Goal: Task Accomplishment & Management: Manage account settings

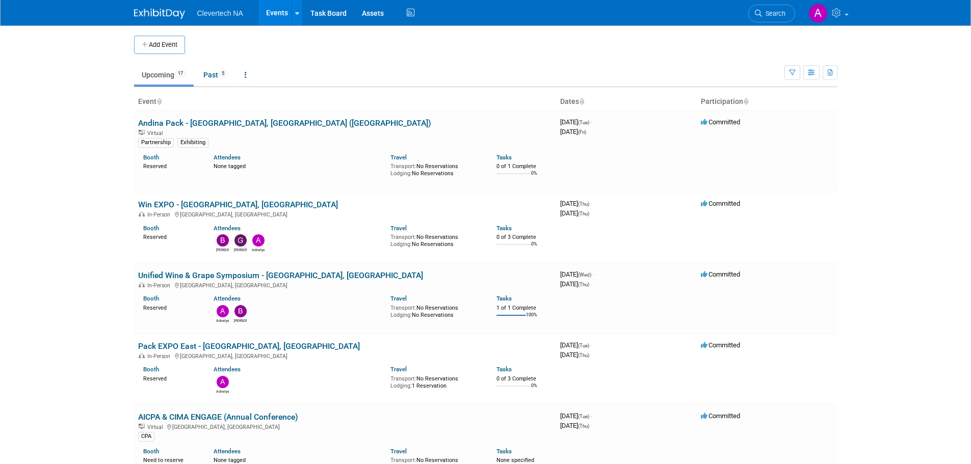
click at [286, 275] on link "Unified Wine & Grape Symposium - [GEOGRAPHIC_DATA], [GEOGRAPHIC_DATA]" at bounding box center [280, 276] width 285 height 10
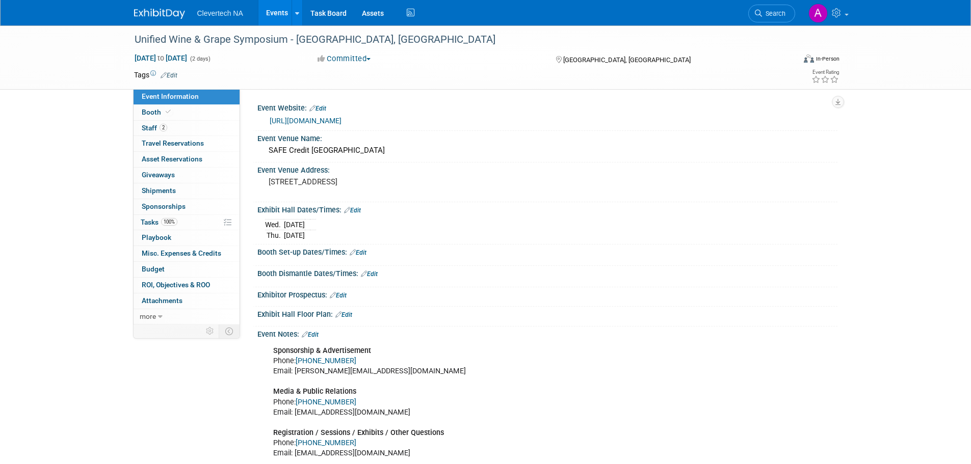
click at [152, 125] on span "Staff 2" at bounding box center [154, 128] width 25 height 8
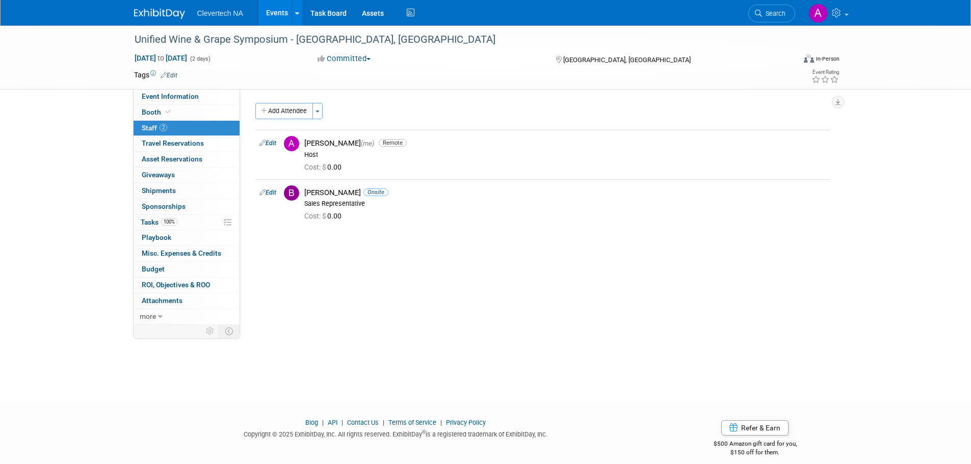
click at [287, 113] on button "Add Attendee" at bounding box center [284, 111] width 58 height 16
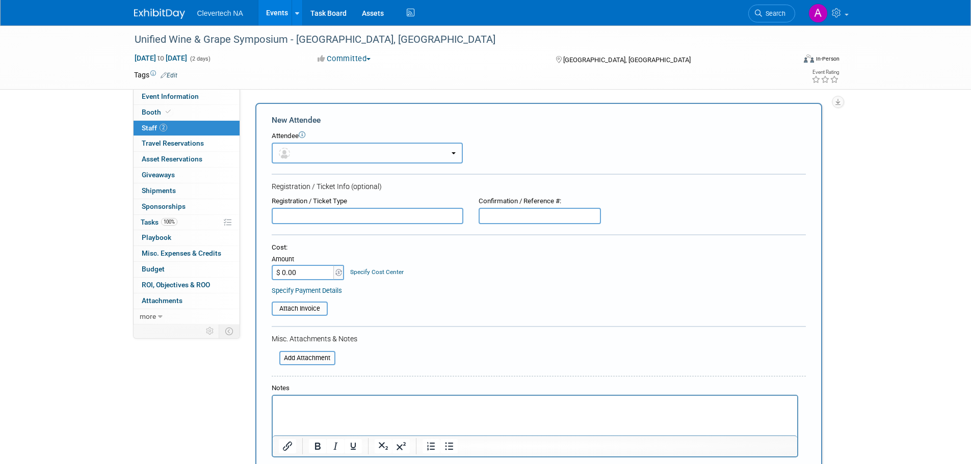
click at [318, 151] on button "button" at bounding box center [367, 153] width 191 height 21
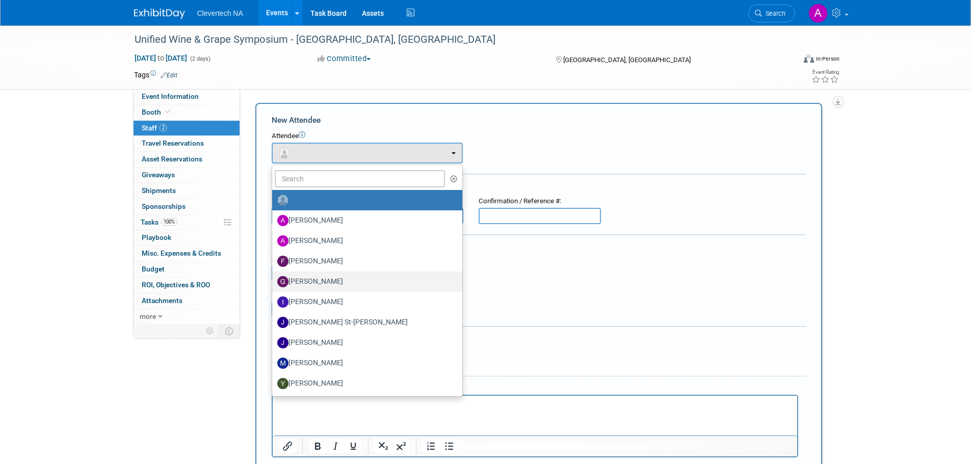
click at [310, 281] on label "Giorgio Zanardi" at bounding box center [364, 282] width 175 height 16
click at [274, 281] on input "Giorgio Zanardi" at bounding box center [270, 280] width 7 height 7
select select "023b73e8-1874-419b-b045-ca94032b9339"
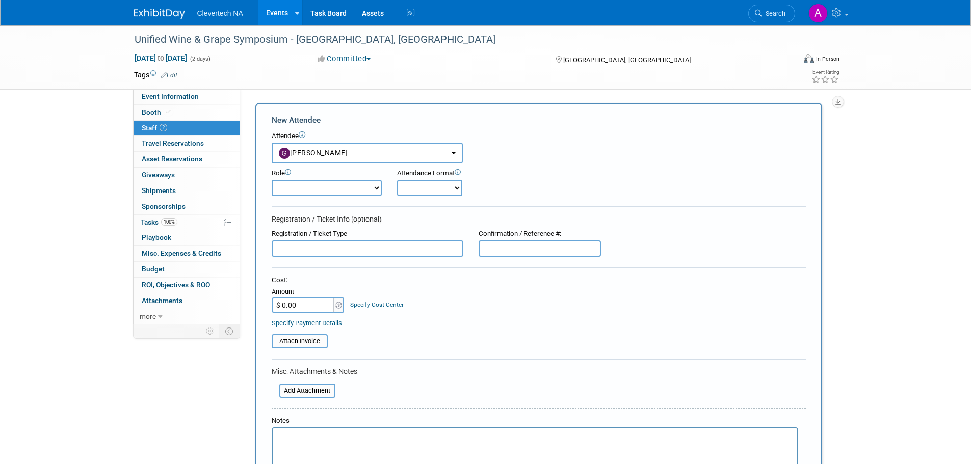
click at [446, 186] on select "Onsite Remote" at bounding box center [429, 188] width 65 height 16
select select "1"
click at [397, 180] on select "Onsite Remote" at bounding box center [429, 188] width 65 height 16
click at [357, 187] on select "Demonstrator Host Planner Presenter Sales Representative Set-up/Dismantle Crew …" at bounding box center [327, 188] width 110 height 16
select select "2"
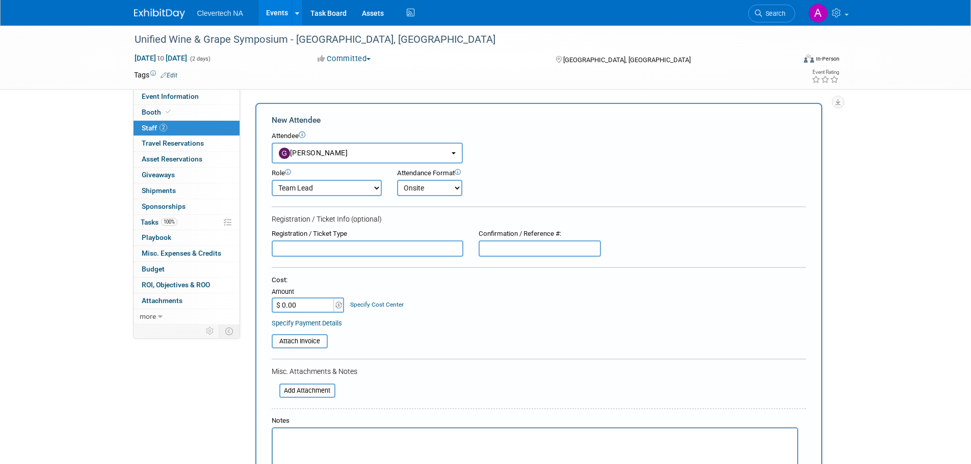
click at [272, 180] on select "Demonstrator Host Planner Presenter Sales Representative Set-up/Dismantle Crew …" at bounding box center [327, 188] width 110 height 16
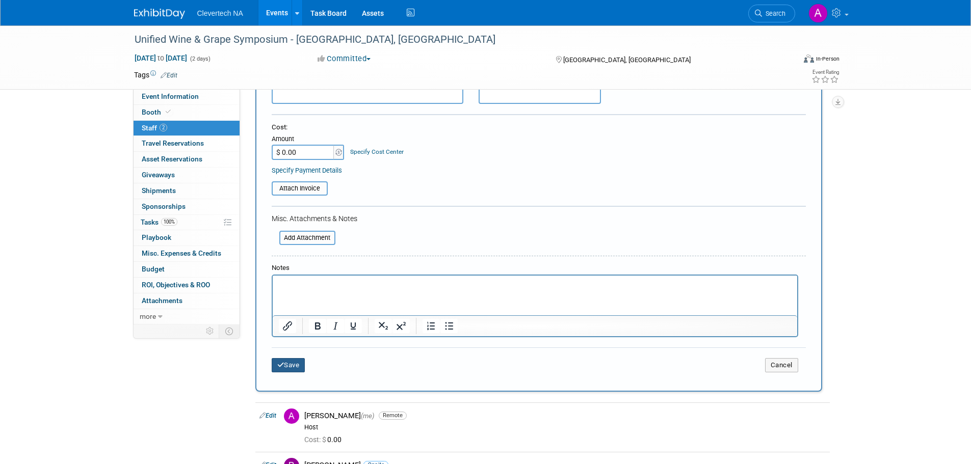
click at [283, 369] on icon "submit" at bounding box center [280, 365] width 7 height 7
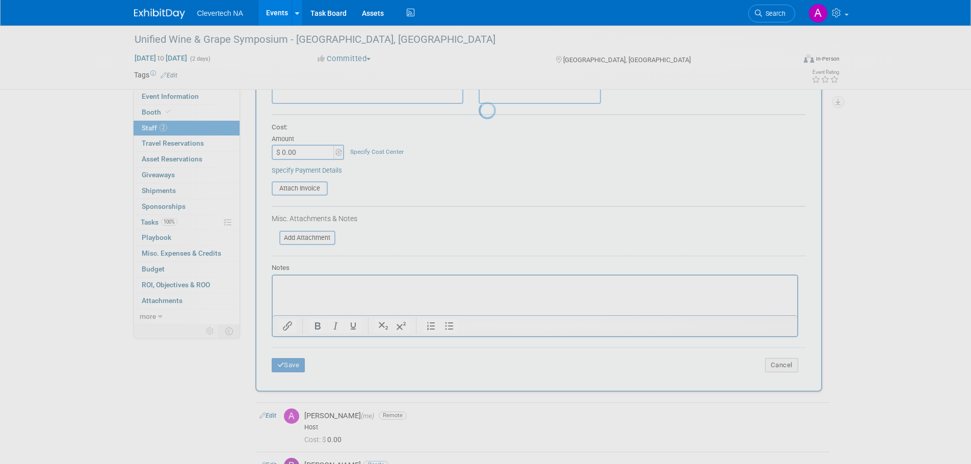
scroll to position [10, 0]
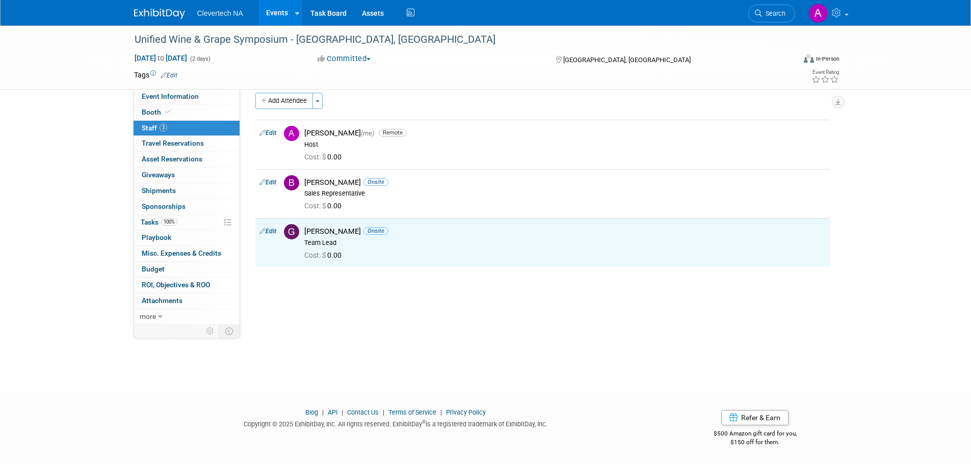
click at [273, 131] on link "Edit" at bounding box center [267, 132] width 17 height 7
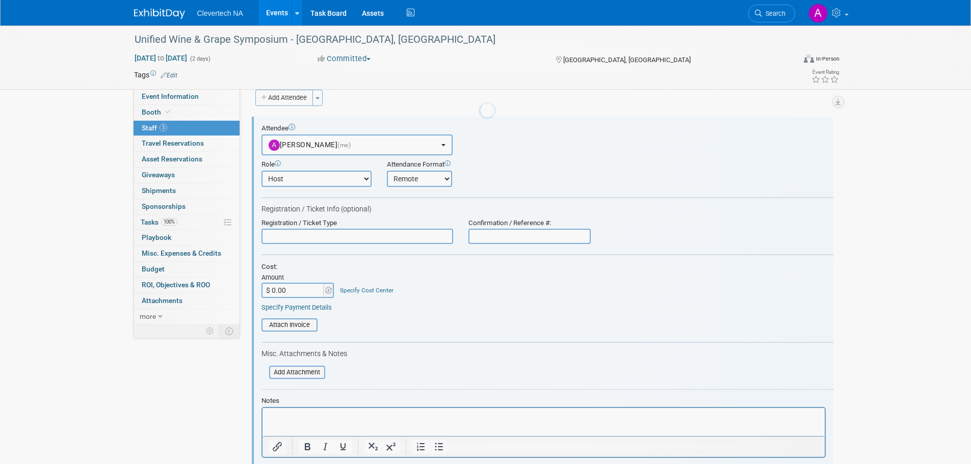
scroll to position [0, 0]
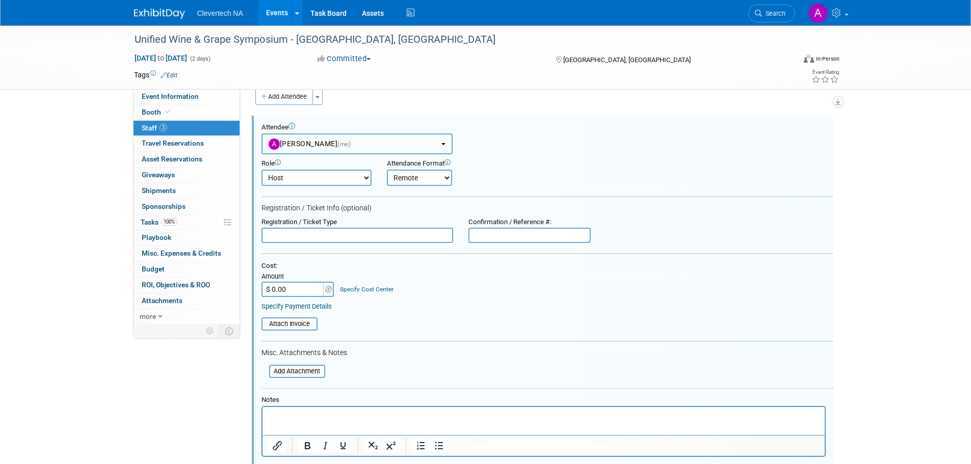
click at [419, 140] on button "Adnelys Hernandez (me)" at bounding box center [357, 144] width 191 height 21
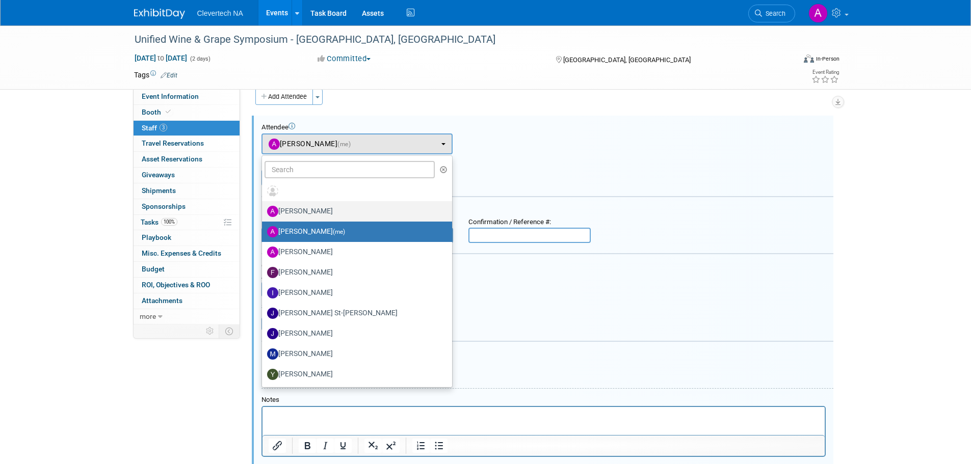
click at [315, 211] on label "Abigail Maravilla" at bounding box center [354, 211] width 175 height 16
click at [264, 211] on input "Abigail Maravilla" at bounding box center [260, 210] width 7 height 7
select select "7db84708-4b01-454a-abd9-dcbbd421cc2d"
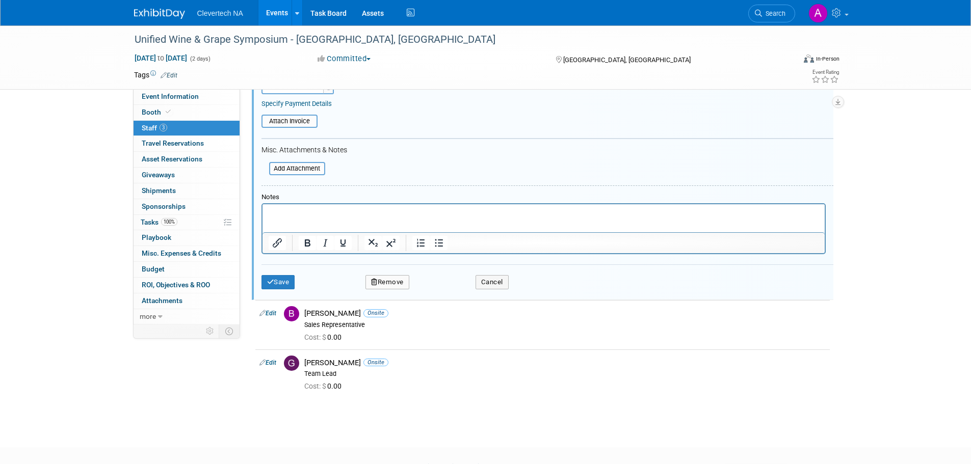
scroll to position [218, 0]
click at [280, 289] on div "Save Remove Cancel" at bounding box center [548, 280] width 572 height 33
click at [281, 283] on button "Save" at bounding box center [279, 281] width 34 height 14
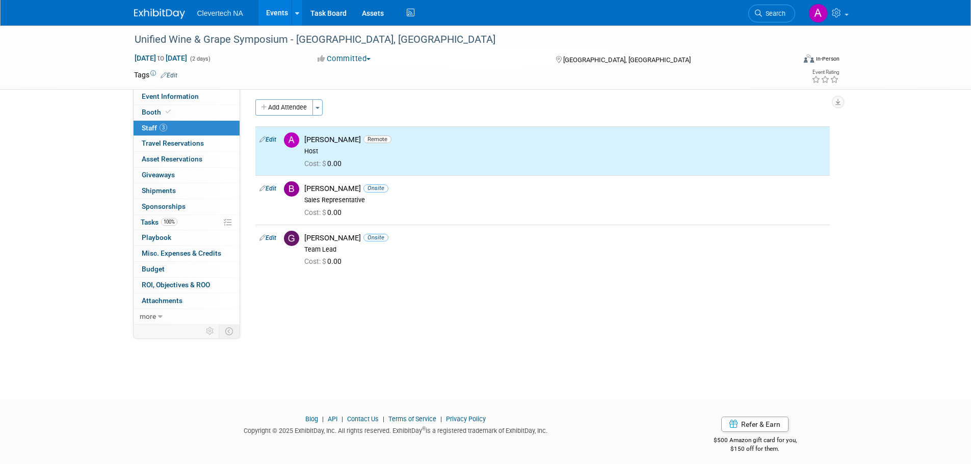
scroll to position [0, 0]
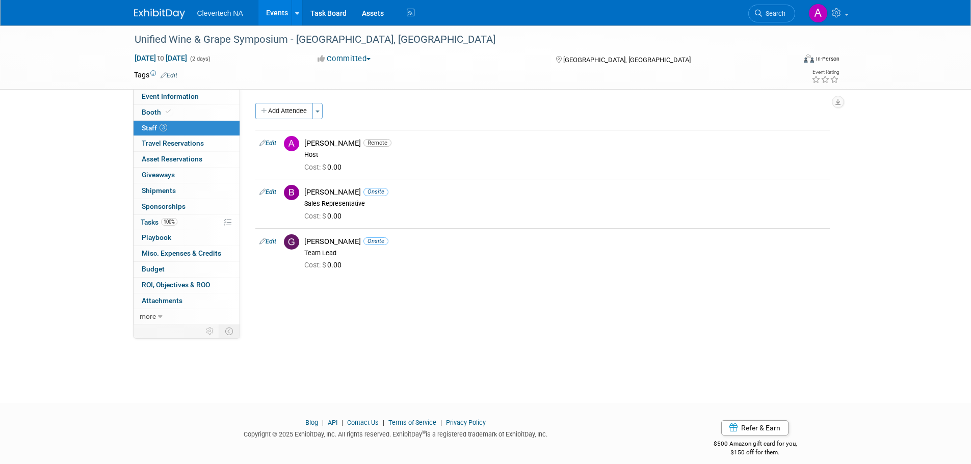
click at [156, 104] on link "Event Information" at bounding box center [187, 96] width 106 height 15
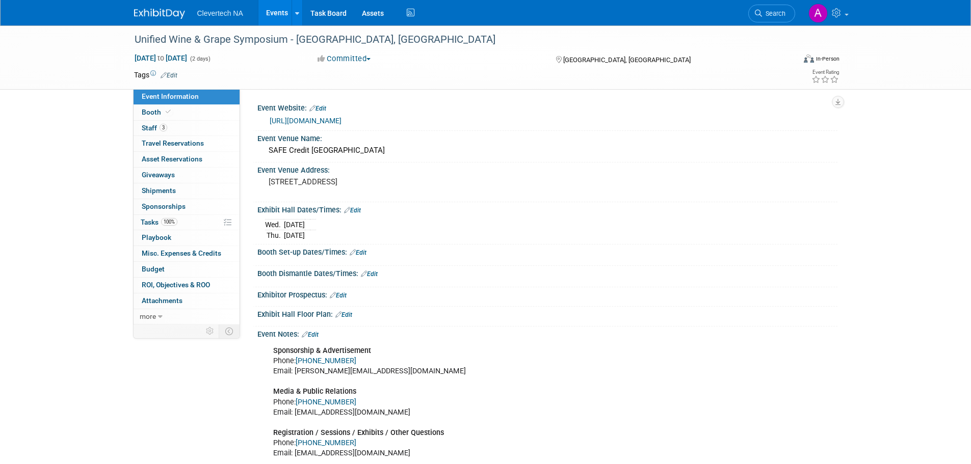
click at [153, 112] on span "Booth" at bounding box center [157, 112] width 31 height 8
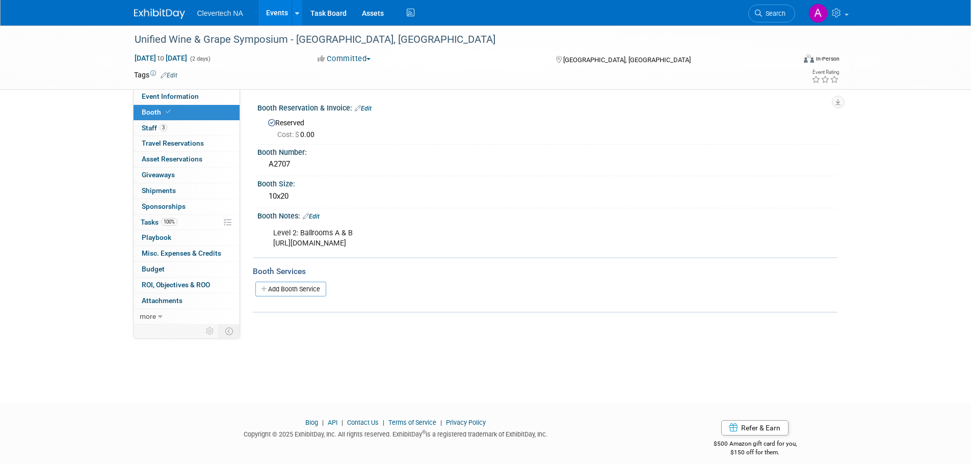
click at [158, 100] on link "Event Information" at bounding box center [187, 96] width 106 height 15
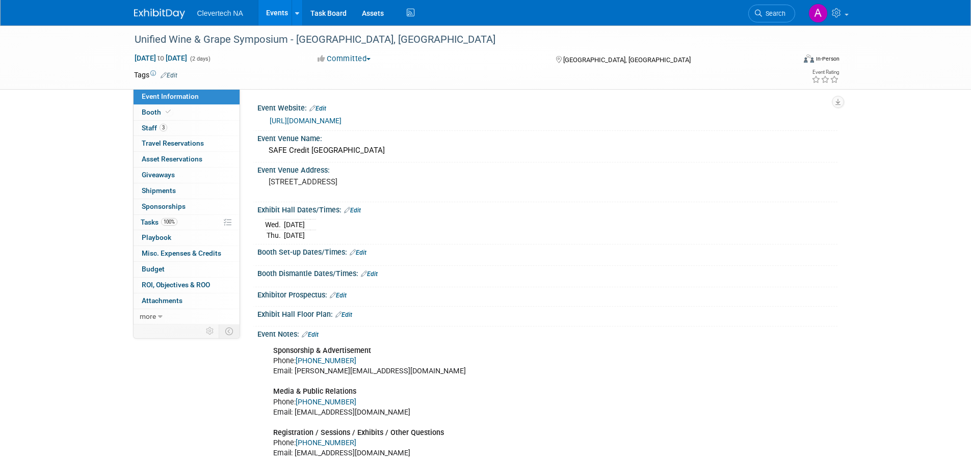
click at [217, 14] on span "Clevertech NA" at bounding box center [220, 13] width 46 height 8
click at [275, 15] on link "Events" at bounding box center [276, 12] width 37 height 25
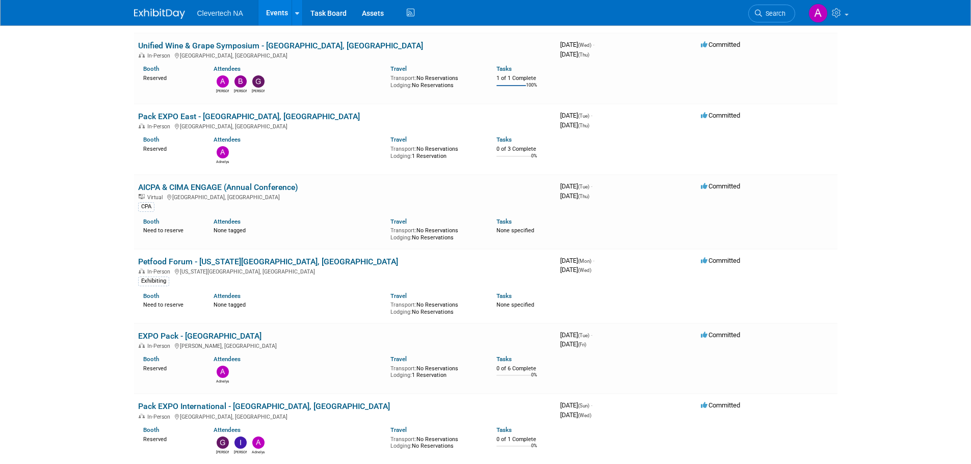
scroll to position [255, 0]
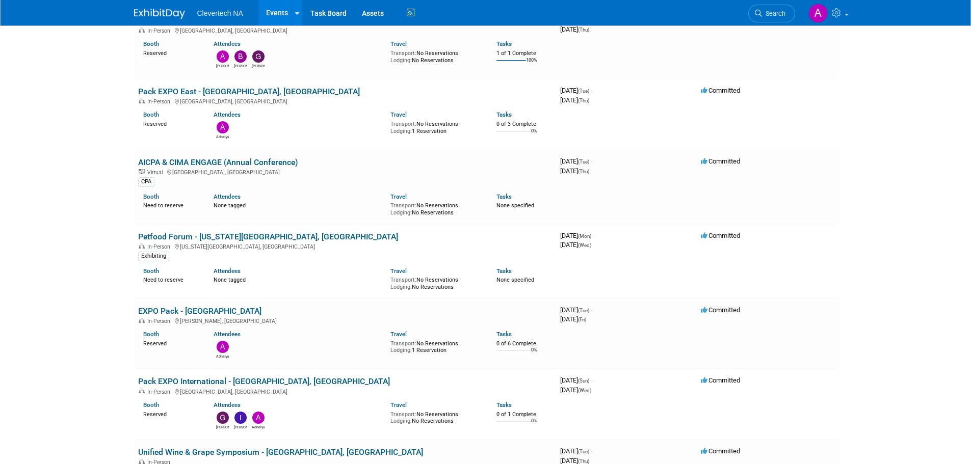
click at [253, 379] on link "Pack EXPO International - [GEOGRAPHIC_DATA], [GEOGRAPHIC_DATA]" at bounding box center [264, 382] width 252 height 10
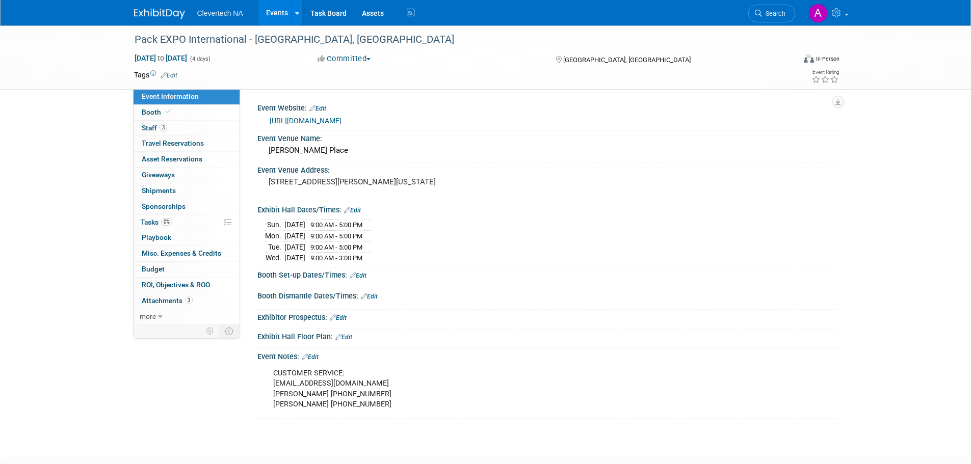
click at [154, 110] on span "Booth" at bounding box center [157, 112] width 31 height 8
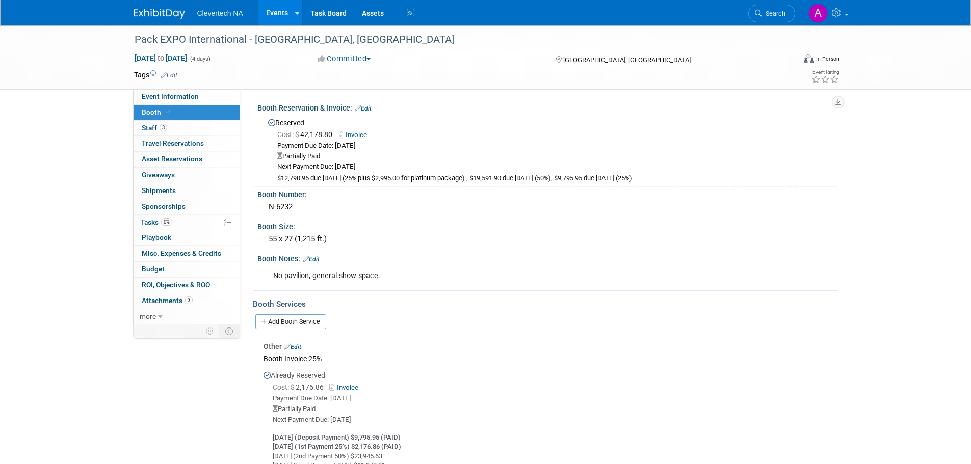
click at [150, 123] on link "3 Staff 3" at bounding box center [187, 128] width 106 height 15
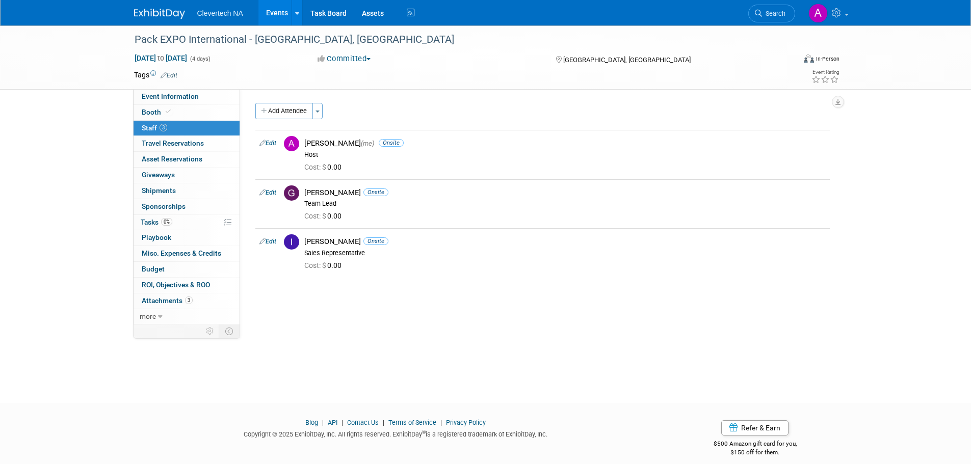
click at [280, 110] on button "Add Attendee" at bounding box center [284, 111] width 58 height 16
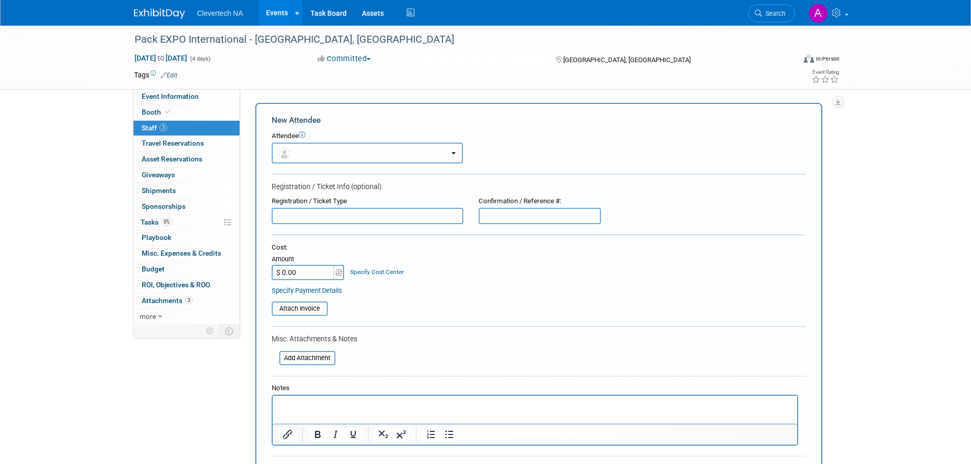
click at [304, 146] on button "button" at bounding box center [367, 153] width 191 height 21
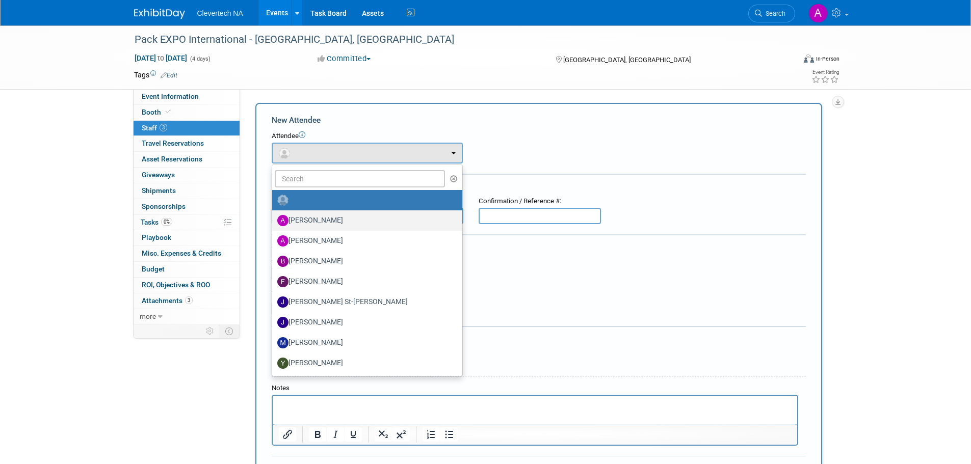
click at [313, 213] on label "[PERSON_NAME]" at bounding box center [364, 221] width 175 height 16
click at [274, 216] on input "[PERSON_NAME]" at bounding box center [270, 219] width 7 height 7
select select "7db84708-4b01-454a-abd9-dcbbd421cc2d"
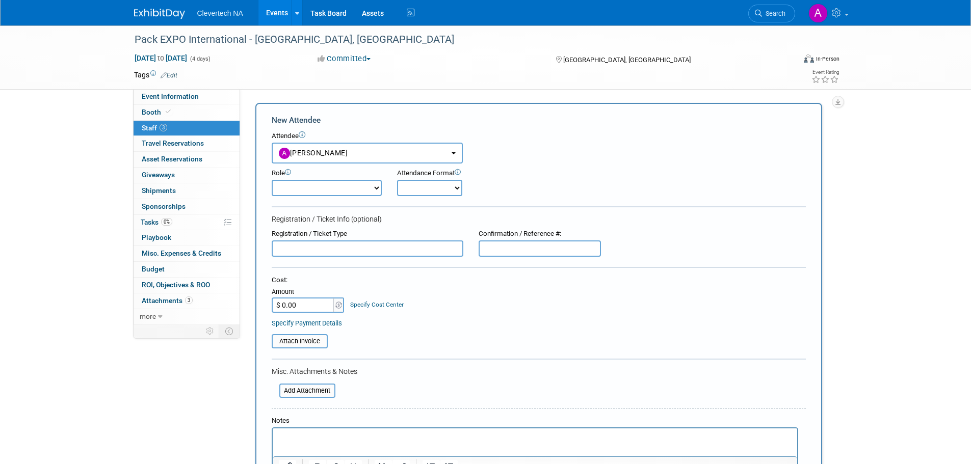
click at [322, 193] on select "Demonstrator Host Planner Presenter Sales Representative Set-up/Dismantle Crew …" at bounding box center [327, 188] width 110 height 16
select select "7"
click at [272, 180] on select "Demonstrator Host Planner Presenter Sales Representative Set-up/Dismantle Crew …" at bounding box center [327, 188] width 110 height 16
click at [455, 189] on select "Onsite Remote" at bounding box center [429, 188] width 65 height 16
select select "1"
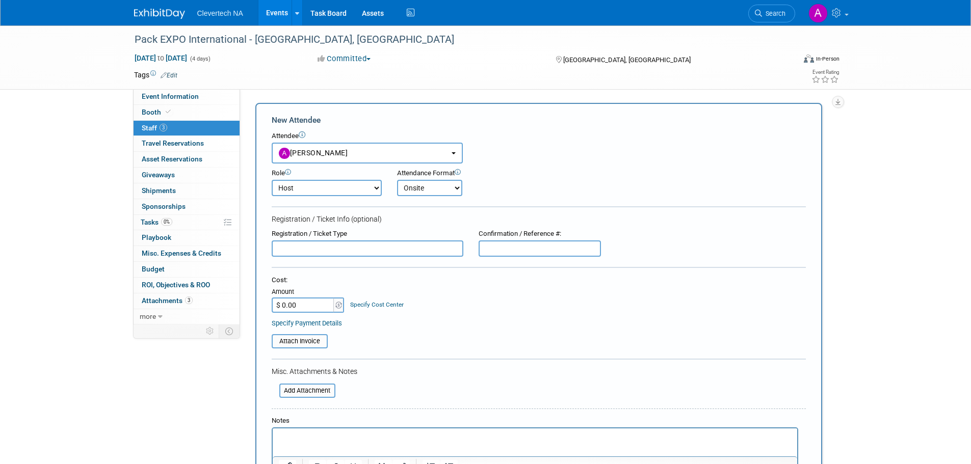
click at [397, 180] on select "Onsite Remote" at bounding box center [429, 188] width 65 height 16
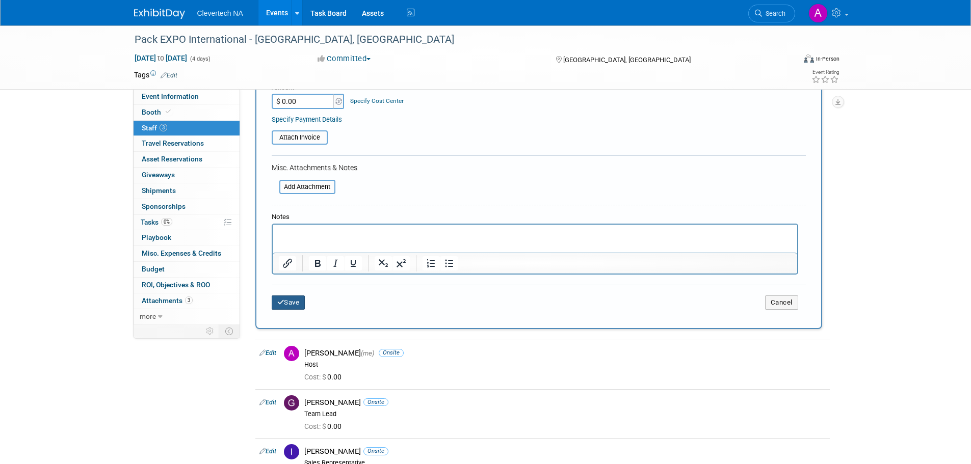
click at [303, 303] on button "Save" at bounding box center [289, 303] width 34 height 14
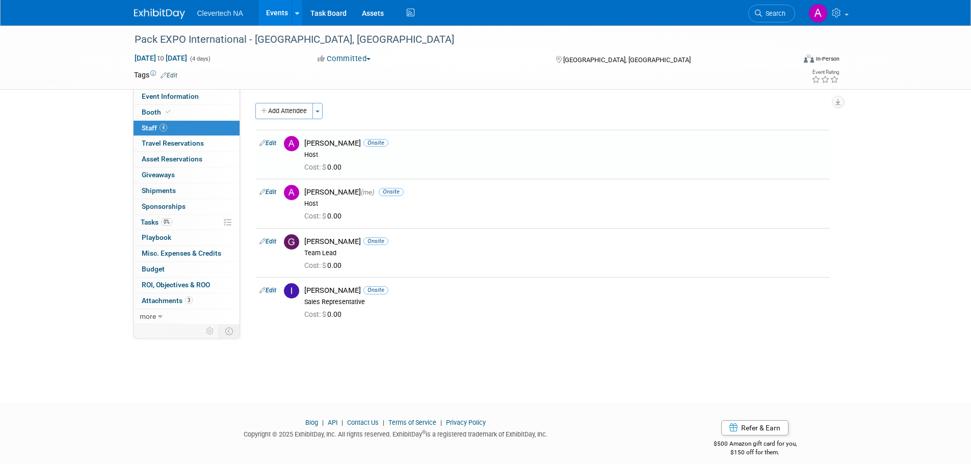
click at [283, 20] on link "Events" at bounding box center [276, 12] width 37 height 25
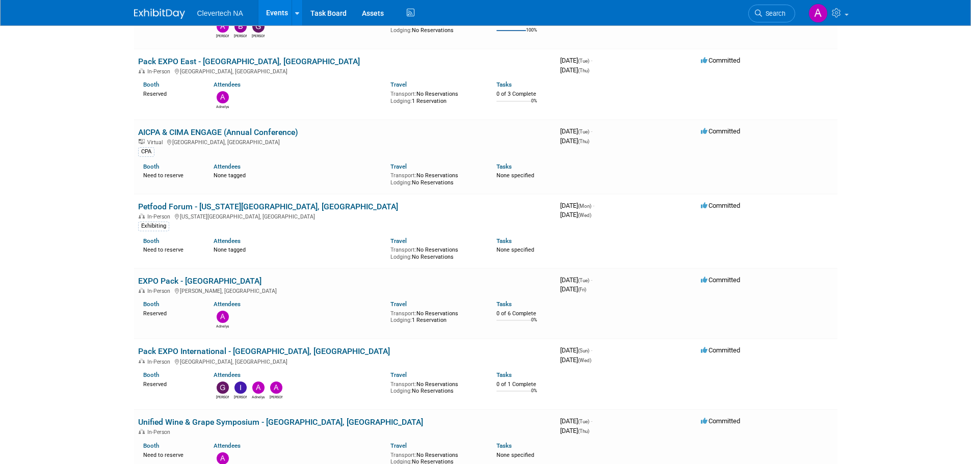
scroll to position [306, 0]
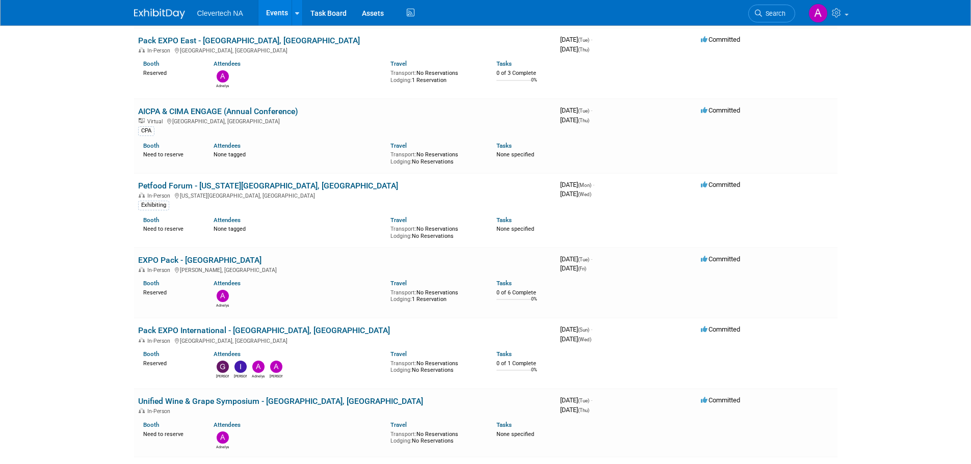
click at [220, 261] on link "EXPO Pack - [GEOGRAPHIC_DATA]" at bounding box center [199, 260] width 123 height 10
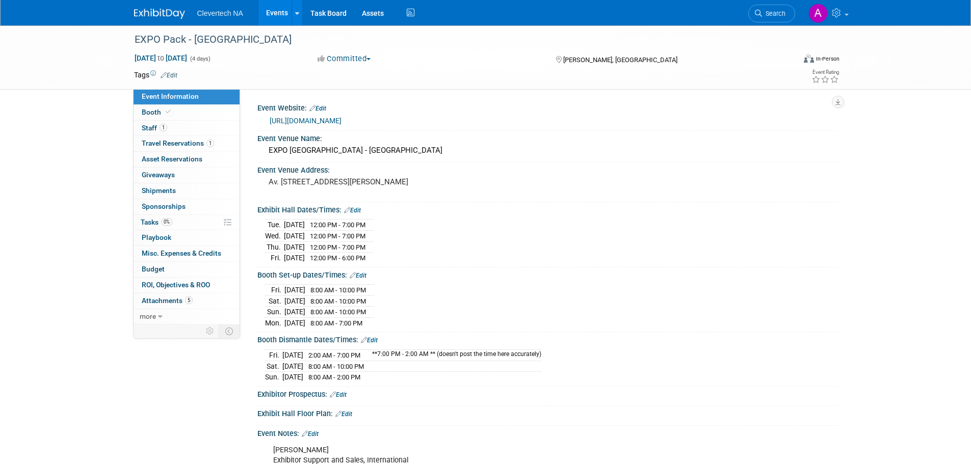
click at [162, 122] on link "1 Staff 1" at bounding box center [187, 128] width 106 height 15
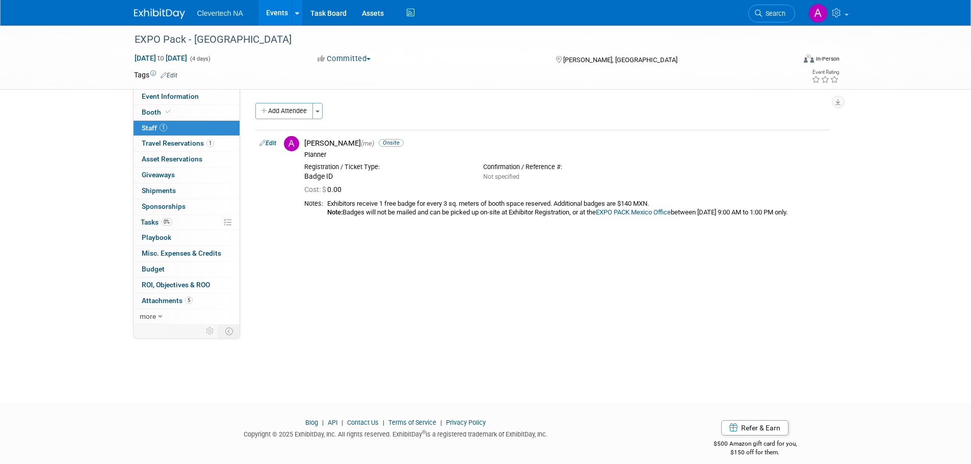
click at [267, 141] on link "Edit" at bounding box center [267, 143] width 17 height 7
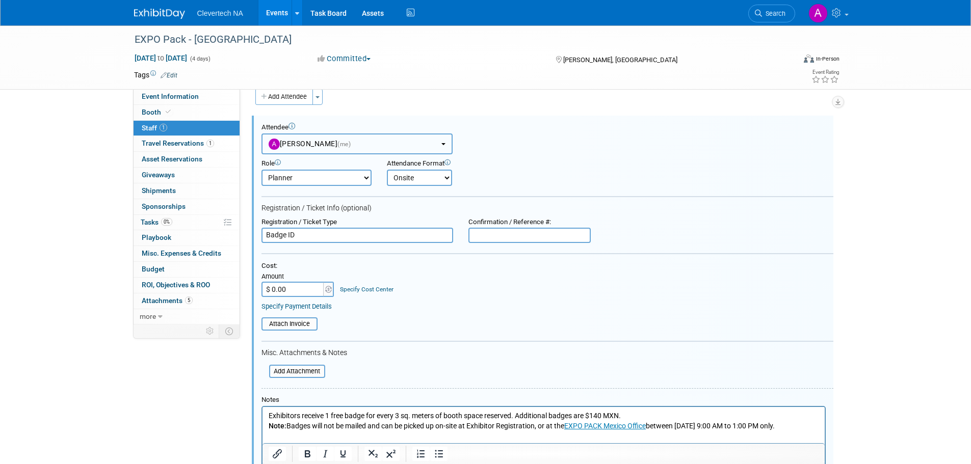
click at [322, 145] on span "Adnelys Hernandez (me)" at bounding box center [310, 144] width 83 height 8
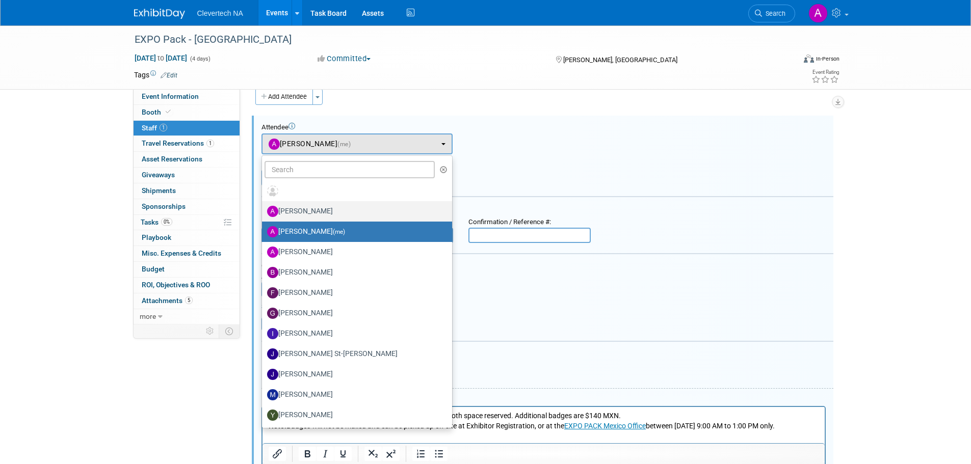
click at [300, 206] on label "Abigail Maravilla" at bounding box center [354, 211] width 175 height 16
click at [264, 207] on input "Abigail Maravilla" at bounding box center [260, 210] width 7 height 7
select select "7db84708-4b01-454a-abd9-dcbbd421cc2d"
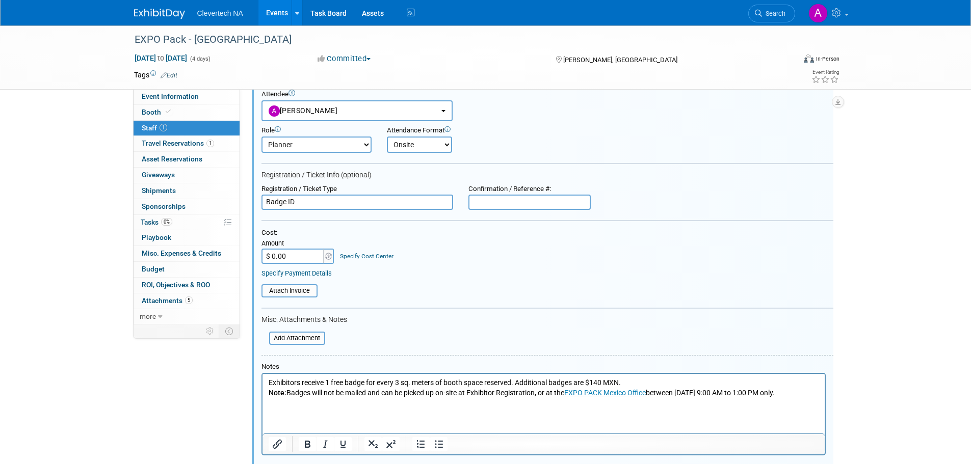
scroll to position [205, 0]
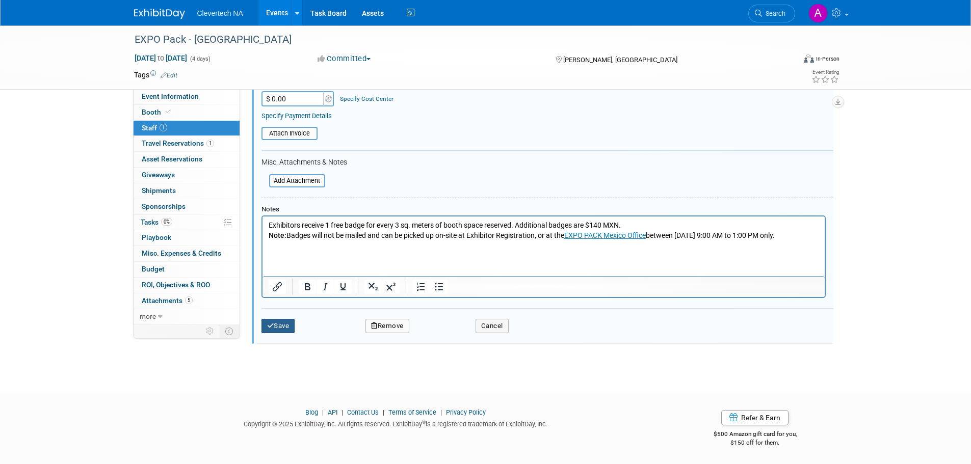
click at [289, 322] on button "Save" at bounding box center [279, 326] width 34 height 14
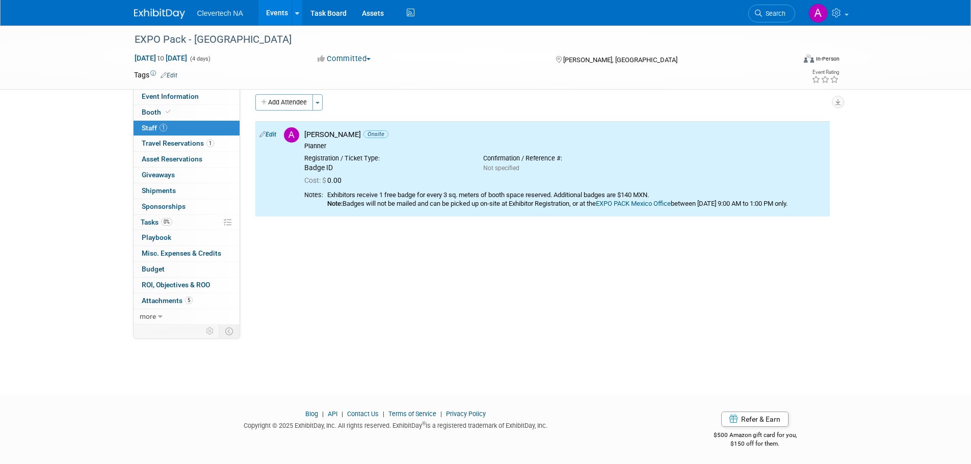
scroll to position [0, 0]
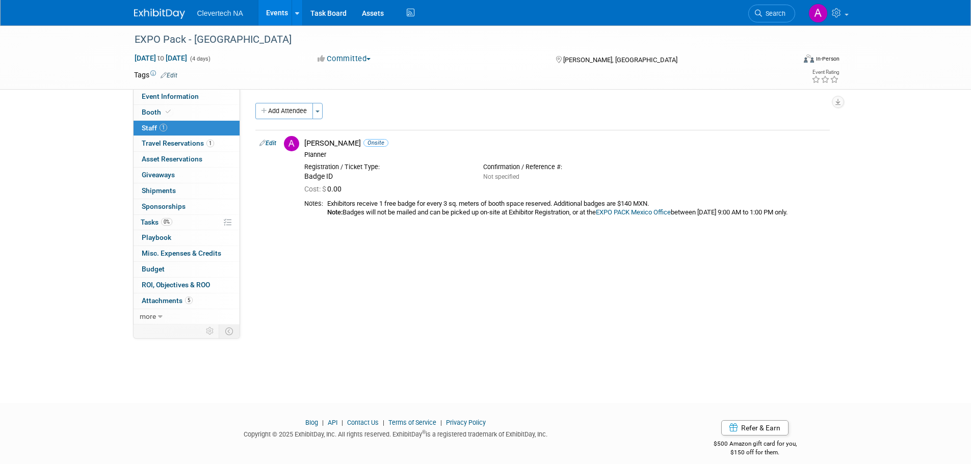
click at [265, 12] on link "Events" at bounding box center [276, 12] width 37 height 25
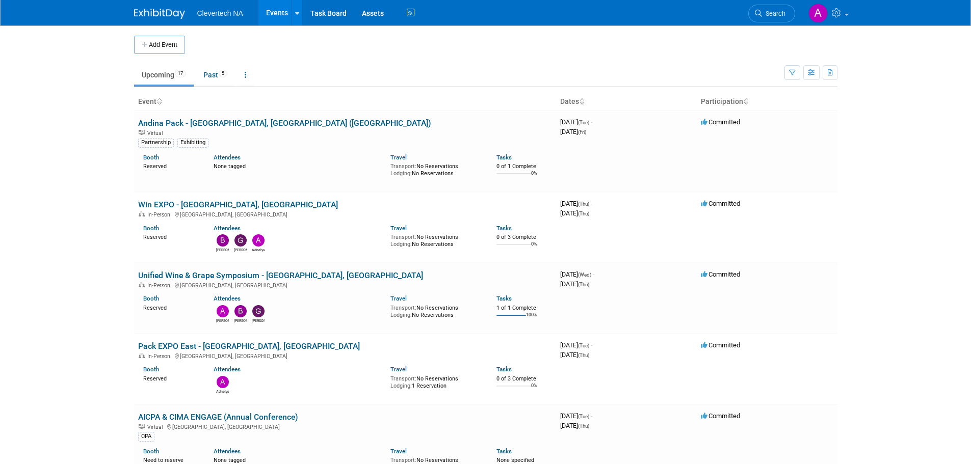
click at [242, 119] on link "Andina Pack - [GEOGRAPHIC_DATA], [GEOGRAPHIC_DATA] ([GEOGRAPHIC_DATA])" at bounding box center [284, 123] width 293 height 10
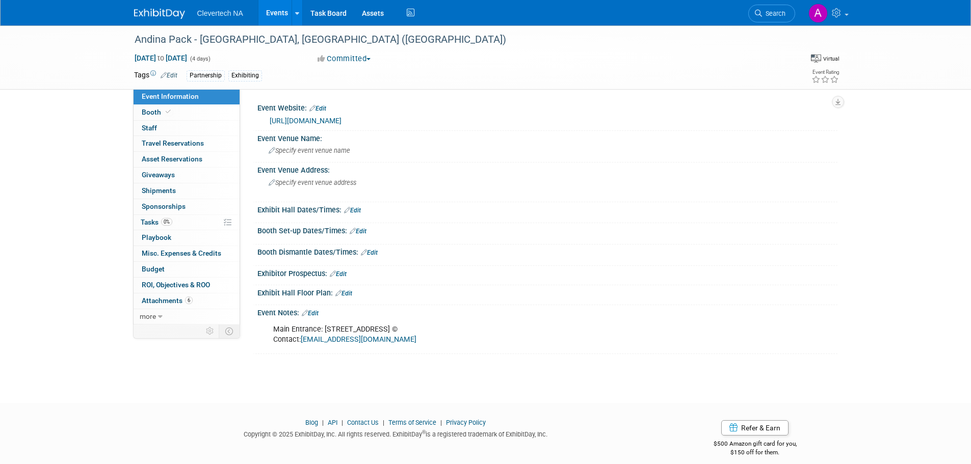
click at [162, 125] on link "0 Staff 0" at bounding box center [187, 128] width 106 height 15
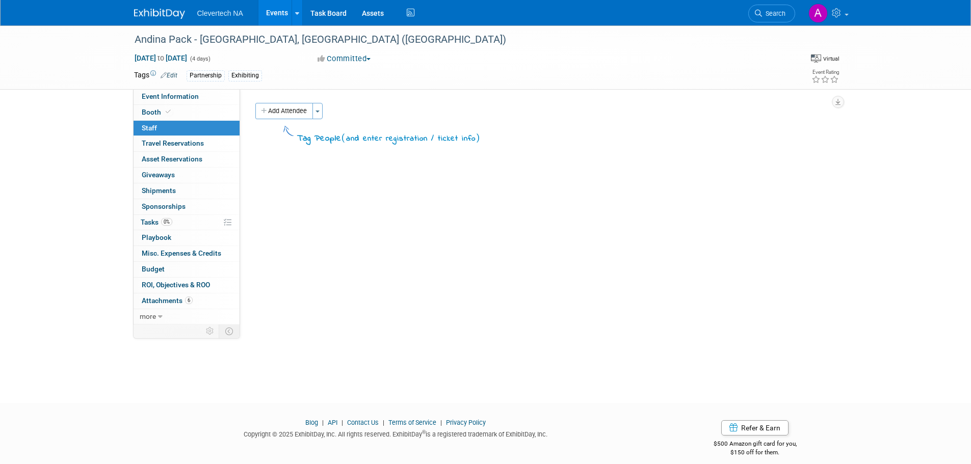
click at [294, 111] on button "Add Attendee" at bounding box center [284, 111] width 58 height 16
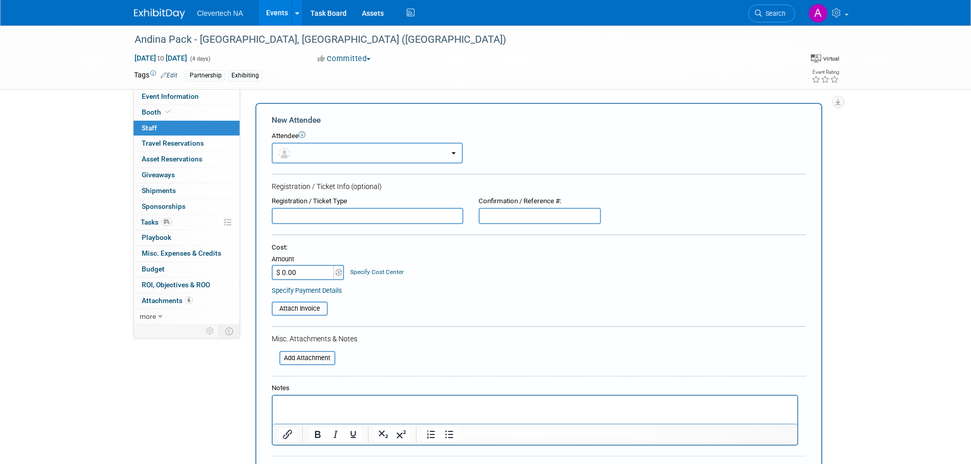
click at [315, 153] on button "button" at bounding box center [367, 153] width 191 height 21
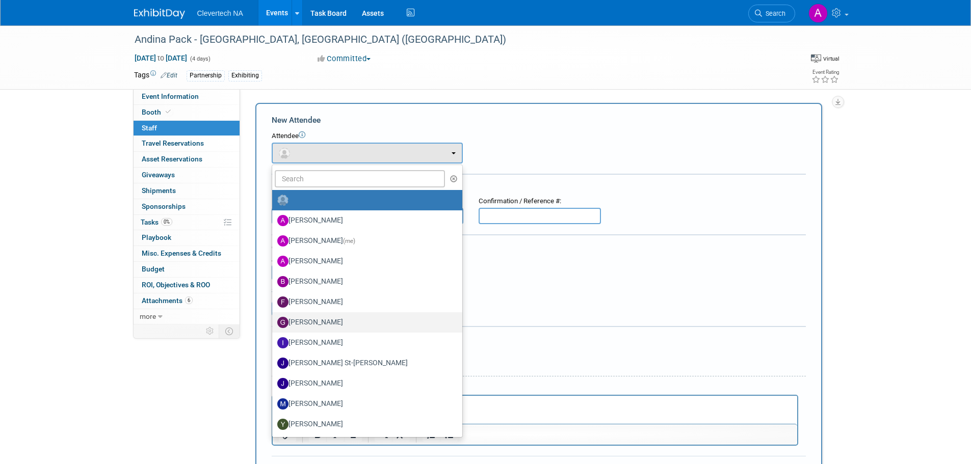
click at [322, 320] on label "Giorgio Zanardi" at bounding box center [364, 323] width 175 height 16
click at [274, 320] on input "Giorgio Zanardi" at bounding box center [270, 321] width 7 height 7
select select "023b73e8-1874-419b-b045-ca94032b9339"
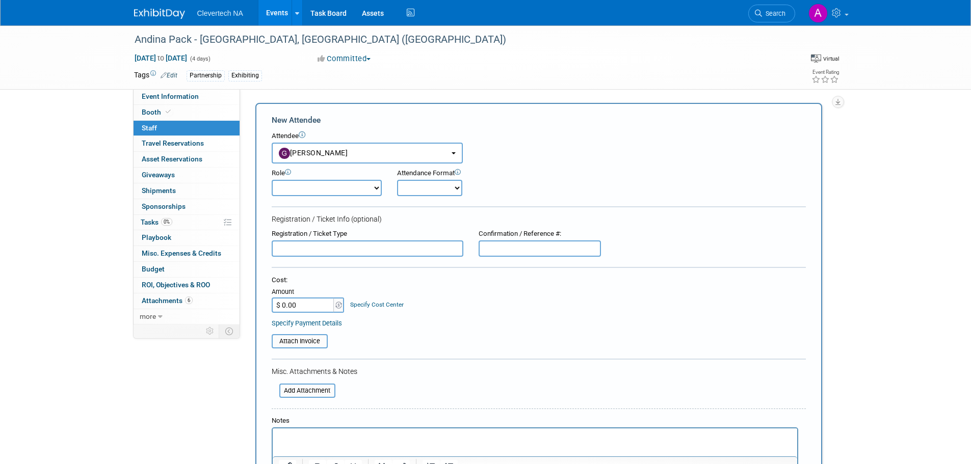
click at [326, 184] on select "Demonstrator Host Planner Presenter Sales Representative Set-up/Dismantle Crew …" at bounding box center [327, 188] width 110 height 16
select select "7"
click at [272, 180] on select "Demonstrator Host Planner Presenter Sales Representative Set-up/Dismantle Crew …" at bounding box center [327, 188] width 110 height 16
click at [428, 185] on select "Onsite Remote" at bounding box center [429, 188] width 65 height 16
select select "1"
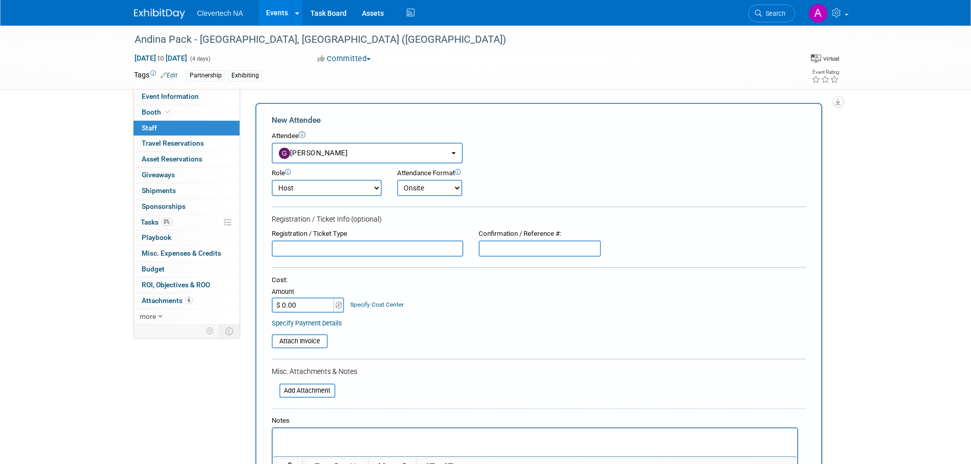
click at [397, 180] on select "Onsite Remote" at bounding box center [429, 188] width 65 height 16
click at [312, 188] on select "Demonstrator Host Planner Presenter Sales Representative Set-up/Dismantle Crew …" at bounding box center [327, 188] width 110 height 16
select select "2"
click at [272, 180] on select "Demonstrator Host Planner Presenter Sales Representative Set-up/Dismantle Crew …" at bounding box center [327, 188] width 110 height 16
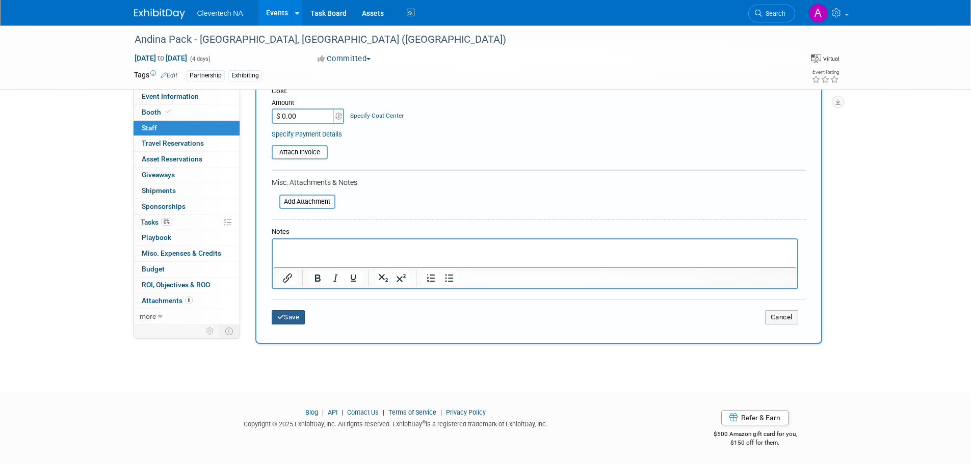
click at [277, 318] on icon "submit" at bounding box center [280, 317] width 7 height 7
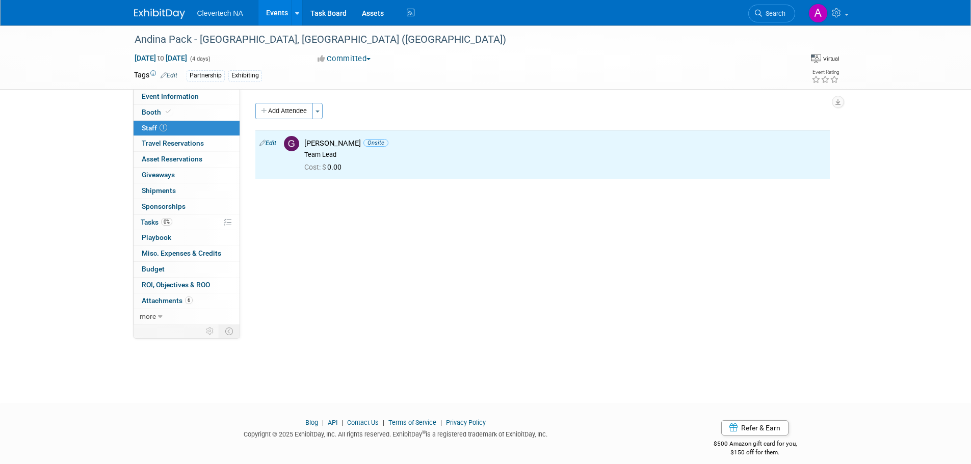
click at [276, 19] on link "Events" at bounding box center [276, 12] width 37 height 25
